Goal: Answer question/provide support

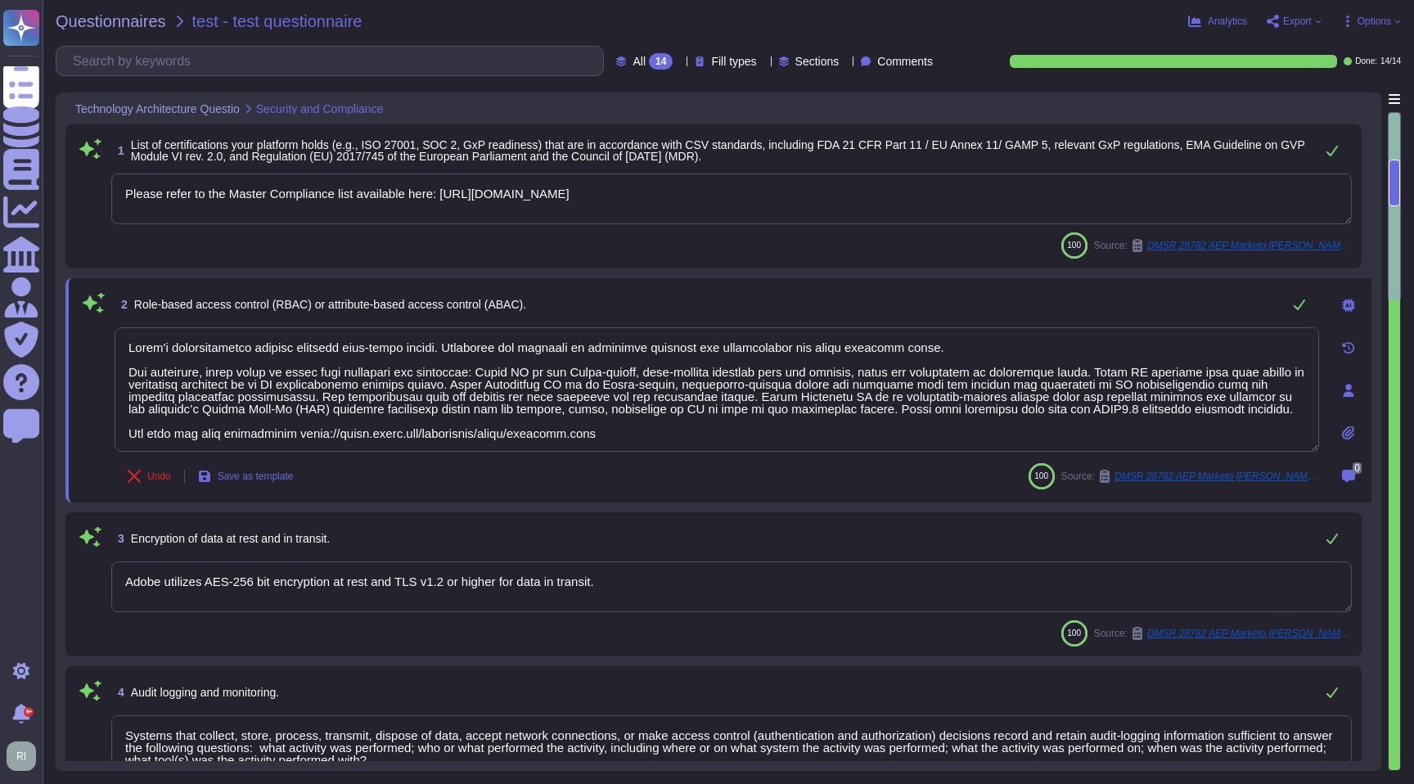
type textarea "Please refer to the Master Compliance list available here: [URL][DOMAIN_NAME]"
type textarea "Lorem'i dolorsitametco adipisc elitsedd eius-tempo incidi. Utlaboree dol magnaa…"
type textarea "Adobe utilizes AES-256 bit encryption at rest and TLS v1.2 or higher for data i…"
type textarea "Systems that collect, store, process, transmit, dispose of data, accept network…"
type textarea "As part of Adobe's privacy by design philosophy, Adobe undertakes Privacy Impac…"
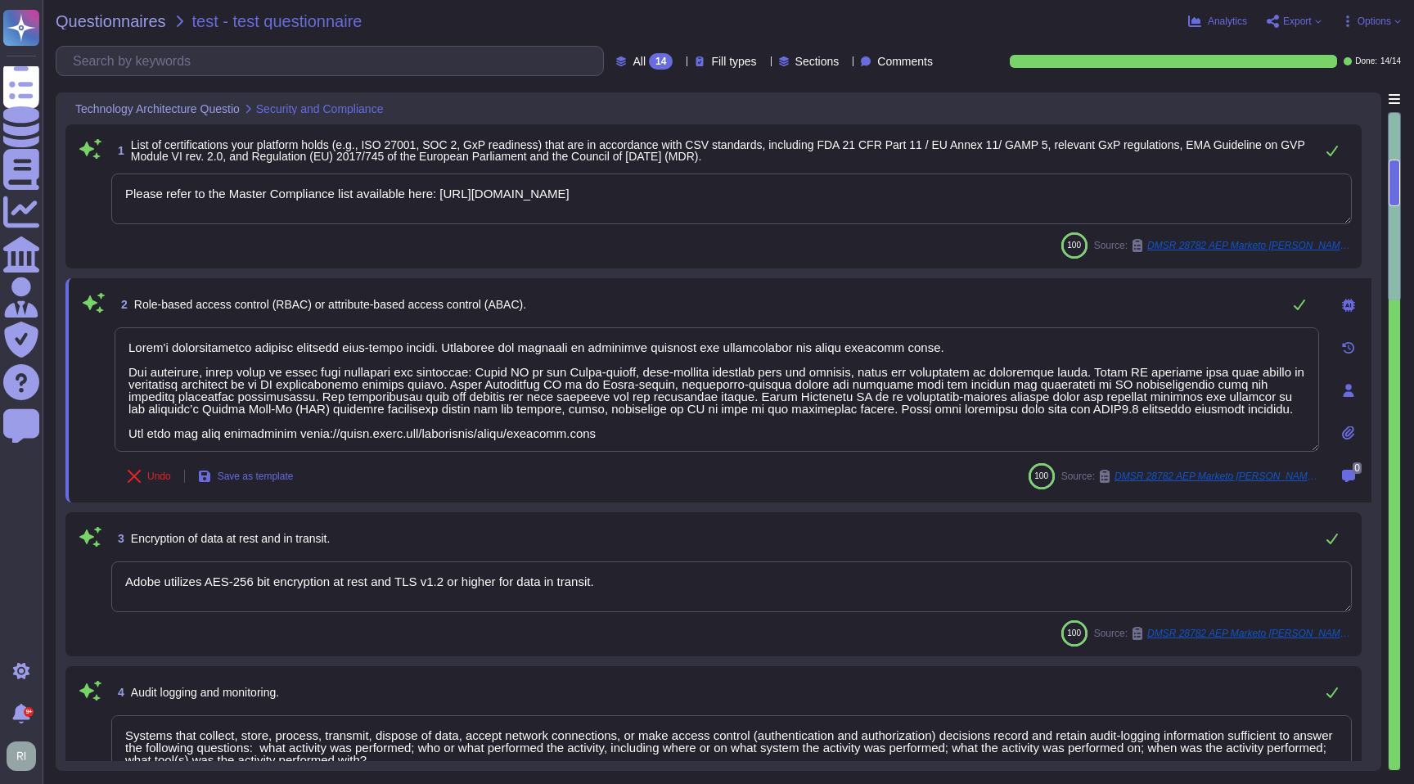
type textarea "Yes, see. [URL][DOMAIN_NAME]"
click at [46, 83] on div "Questionnaires" at bounding box center [46, 85] width 0 height 12
